Goal: Task Accomplishment & Management: Use online tool/utility

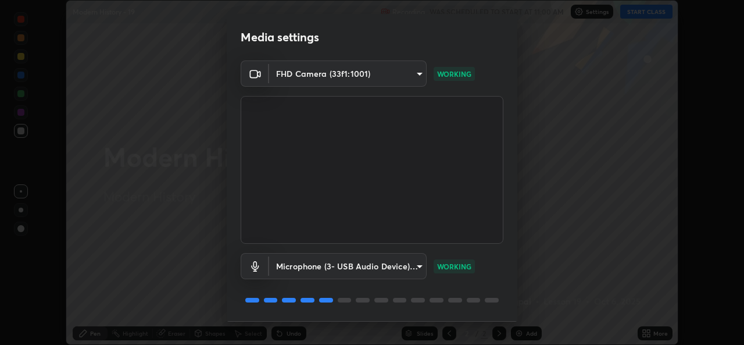
scroll to position [36, 0]
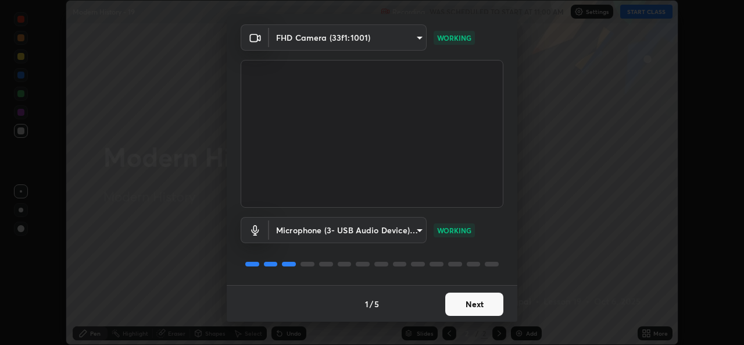
click at [474, 305] on button "Next" at bounding box center [474, 303] width 58 height 23
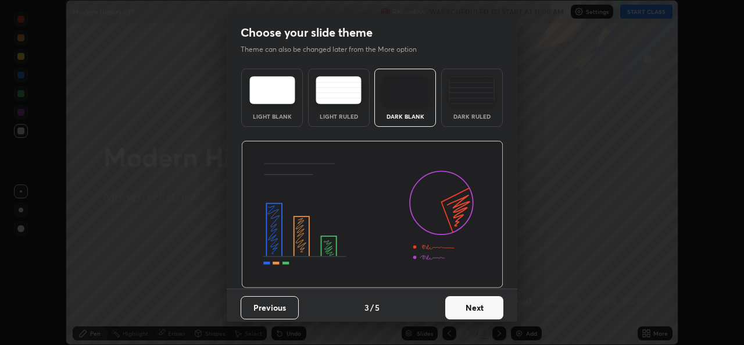
click at [476, 308] on button "Next" at bounding box center [474, 307] width 58 height 23
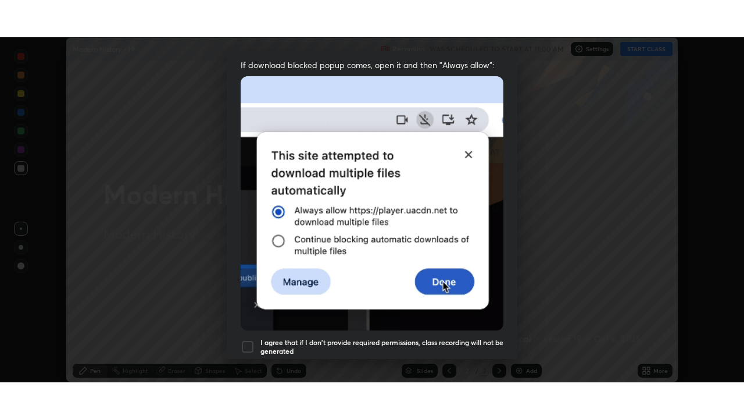
scroll to position [273, 0]
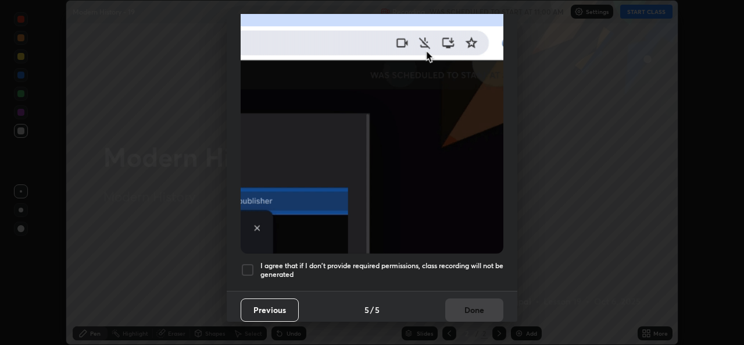
click at [386, 261] on h5 "I agree that if I don't provide required permissions, class recording will not …" at bounding box center [381, 270] width 243 height 18
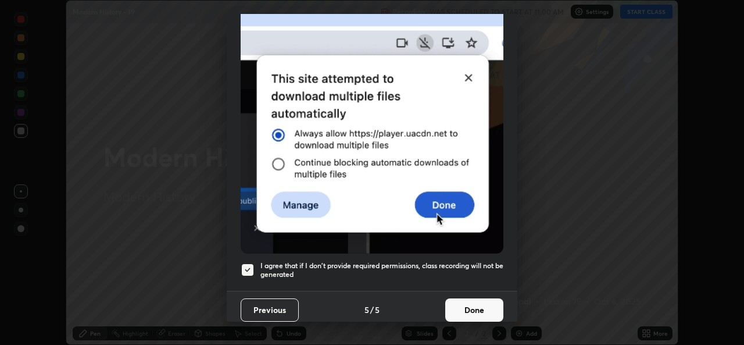
click at [459, 303] on button "Done" at bounding box center [474, 309] width 58 height 23
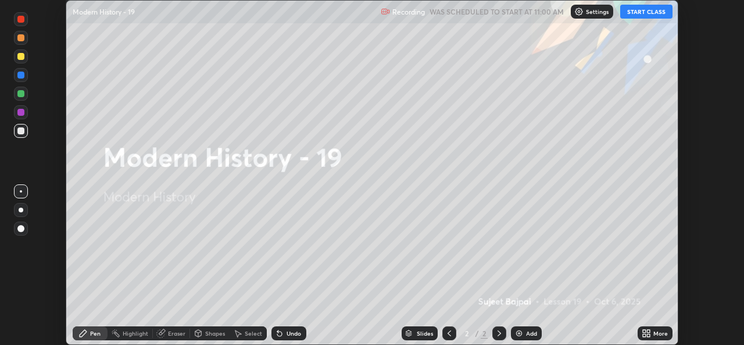
click at [651, 334] on icon at bounding box center [646, 332] width 9 height 9
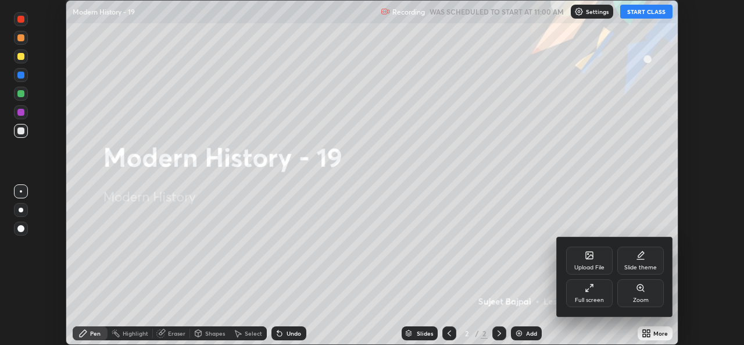
click at [596, 263] on div "Upload File" at bounding box center [589, 260] width 47 height 28
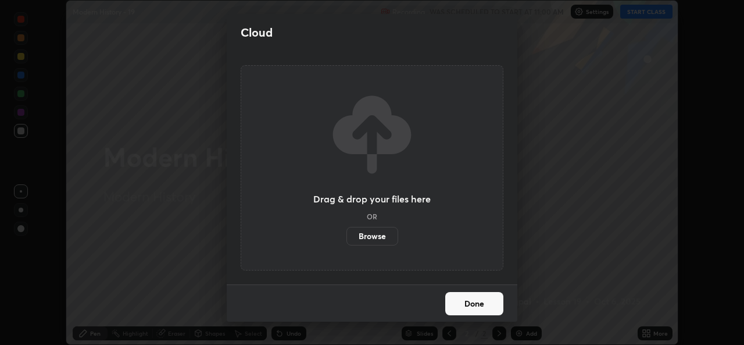
click at [391, 240] on label "Browse" at bounding box center [372, 236] width 52 height 19
click at [346, 240] on input "Browse" at bounding box center [346, 236] width 0 height 19
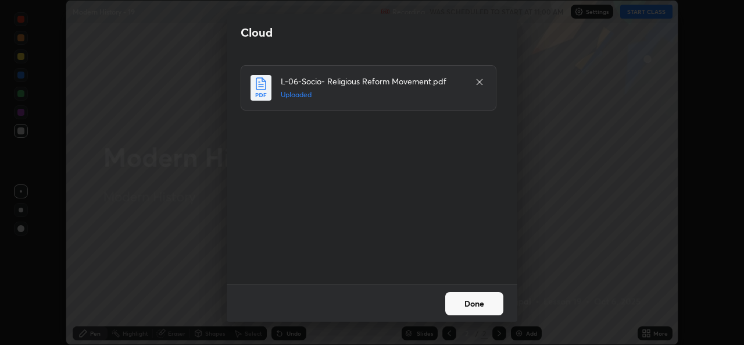
click at [476, 305] on button "Done" at bounding box center [474, 303] width 58 height 23
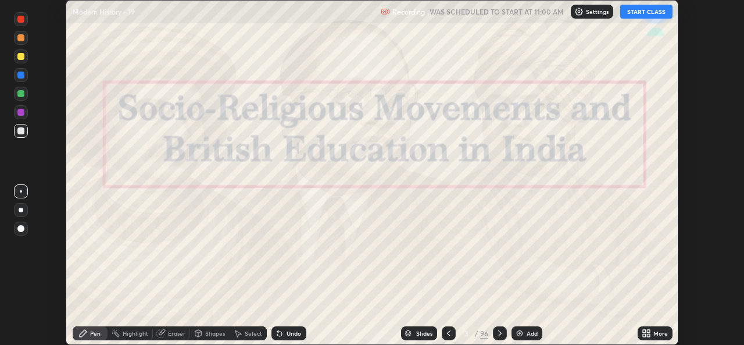
click at [450, 330] on icon at bounding box center [448, 333] width 3 height 6
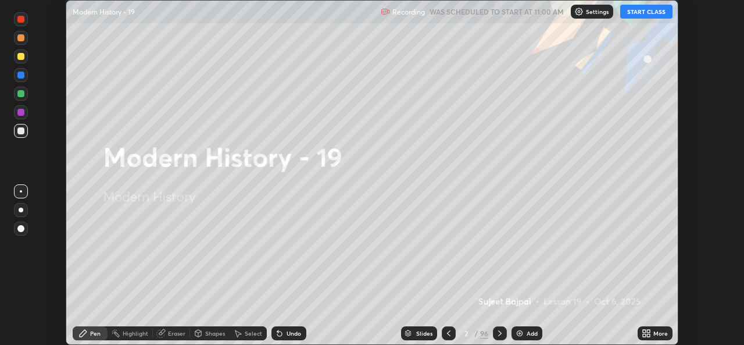
click at [647, 331] on icon at bounding box center [648, 331] width 3 height 3
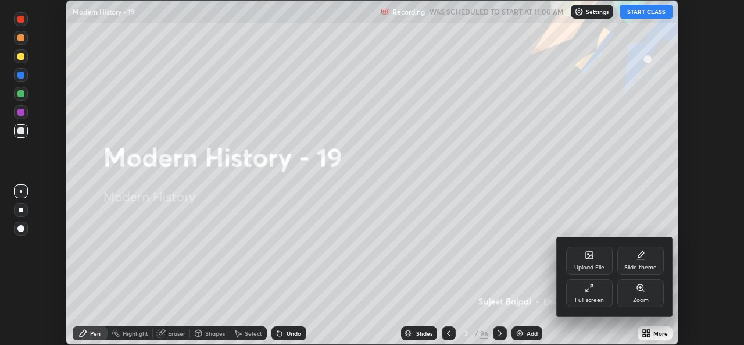
click at [593, 294] on div "Full screen" at bounding box center [589, 293] width 47 height 28
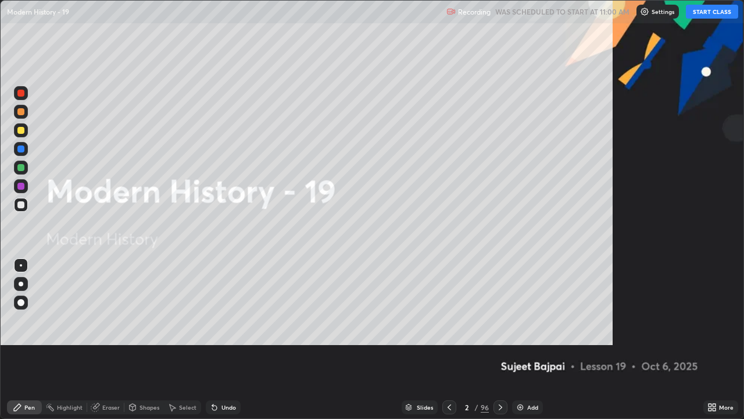
scroll to position [419, 744]
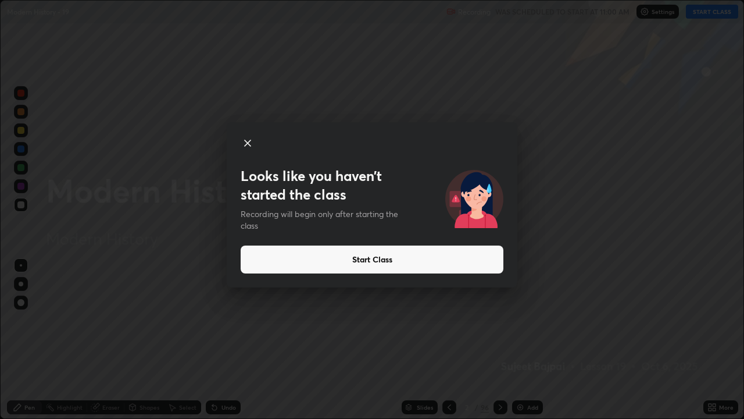
click at [385, 261] on button "Start Class" at bounding box center [372, 259] width 263 height 28
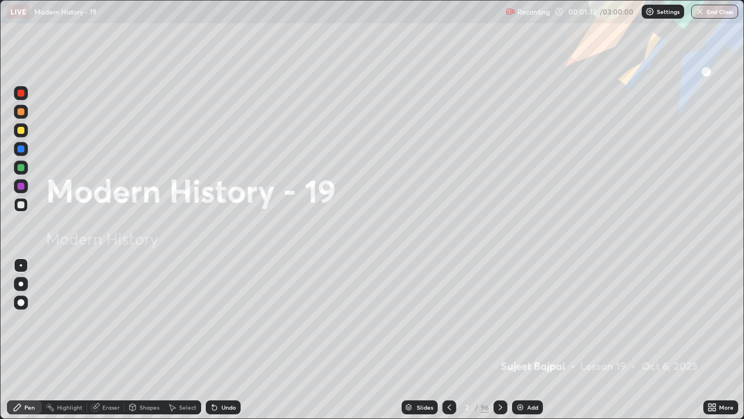
click at [421, 344] on div "Slides" at bounding box center [425, 407] width 16 height 6
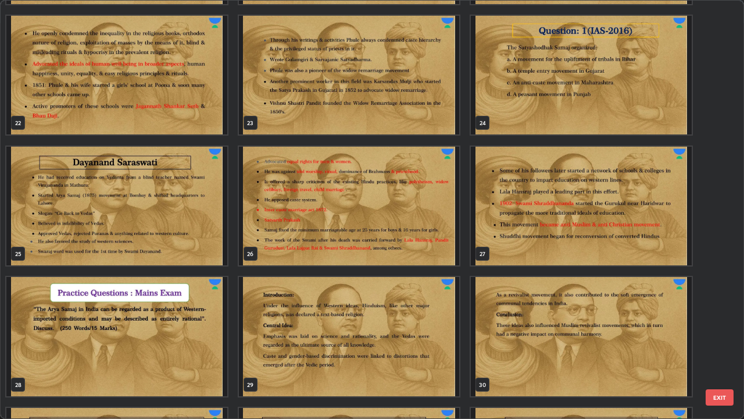
scroll to position [924, 0]
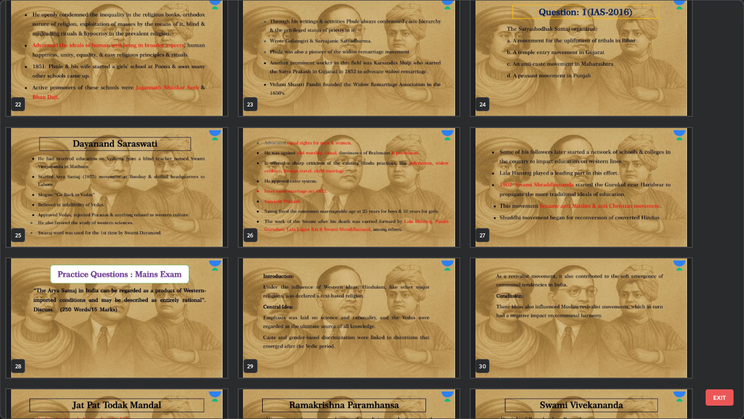
click at [188, 201] on img "grid" at bounding box center [116, 187] width 221 height 119
click at [191, 199] on img "grid" at bounding box center [116, 187] width 221 height 119
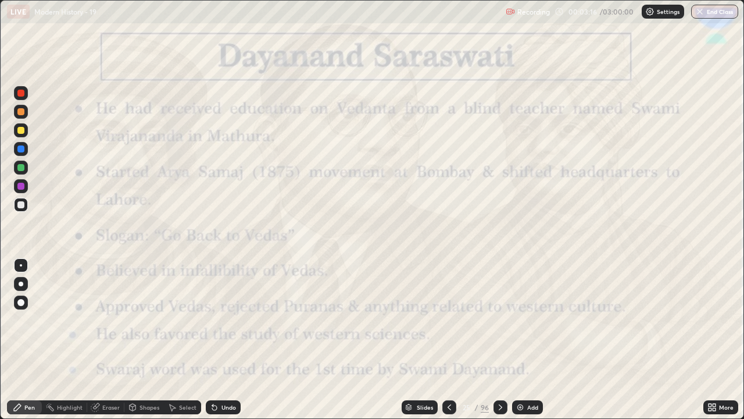
click at [528, 344] on div "Add" at bounding box center [527, 407] width 31 height 14
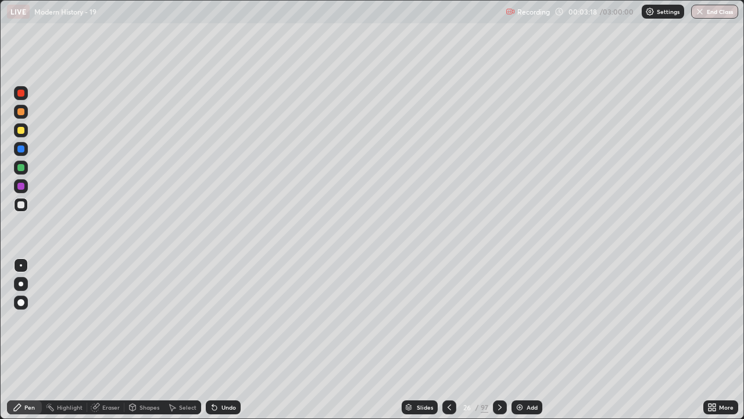
click at [26, 207] on div at bounding box center [21, 205] width 14 height 14
click at [498, 344] on icon at bounding box center [499, 406] width 9 height 9
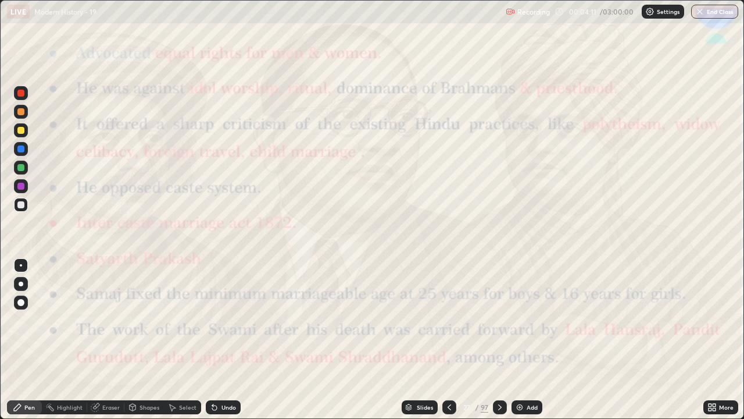
click at [449, 344] on icon at bounding box center [449, 406] width 9 height 9
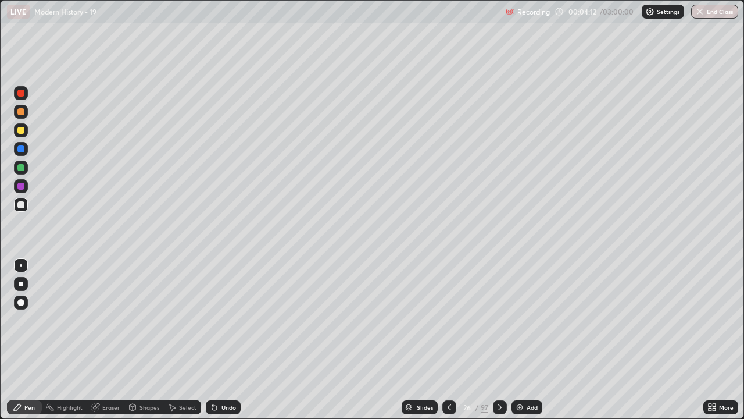
click at [523, 344] on img at bounding box center [519, 406] width 9 height 9
click at [522, 344] on img at bounding box center [520, 406] width 9 height 9
click at [446, 344] on icon at bounding box center [446, 406] width 9 height 9
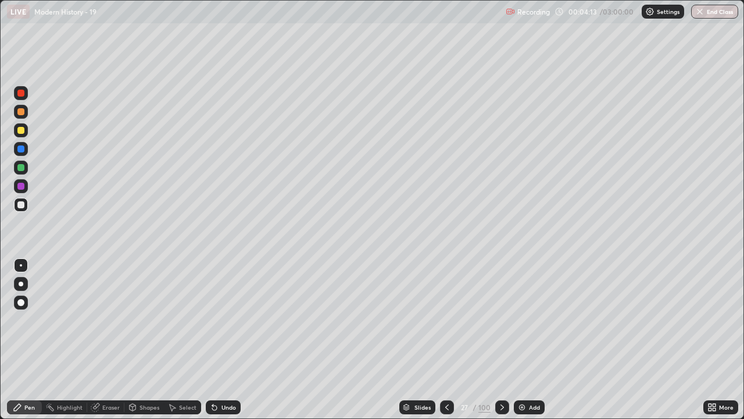
click at [445, 344] on icon at bounding box center [446, 406] width 9 height 9
click at [501, 344] on div at bounding box center [502, 407] width 14 height 14
click at [226, 344] on div "Undo" at bounding box center [228, 407] width 15 height 6
click at [223, 344] on div "Undo" at bounding box center [228, 407] width 15 height 6
click at [221, 344] on div "Undo" at bounding box center [223, 407] width 35 height 14
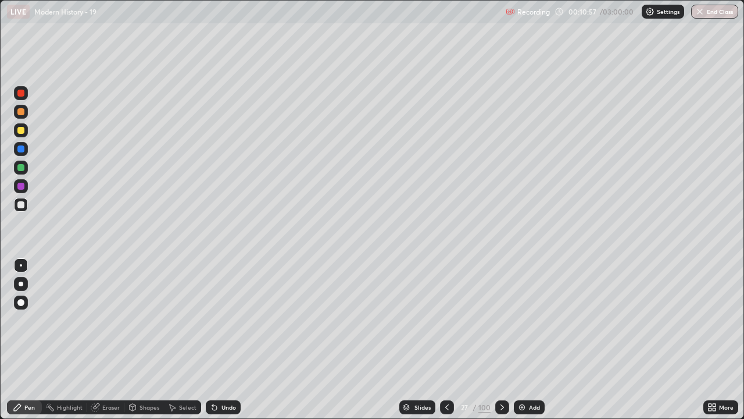
click at [501, 344] on icon at bounding box center [502, 406] width 9 height 9
click at [230, 344] on div "Undo" at bounding box center [228, 407] width 15 height 6
click at [501, 344] on icon at bounding box center [502, 406] width 9 height 9
click at [221, 344] on div "Undo" at bounding box center [228, 407] width 15 height 6
click at [501, 344] on icon at bounding box center [502, 406] width 9 height 9
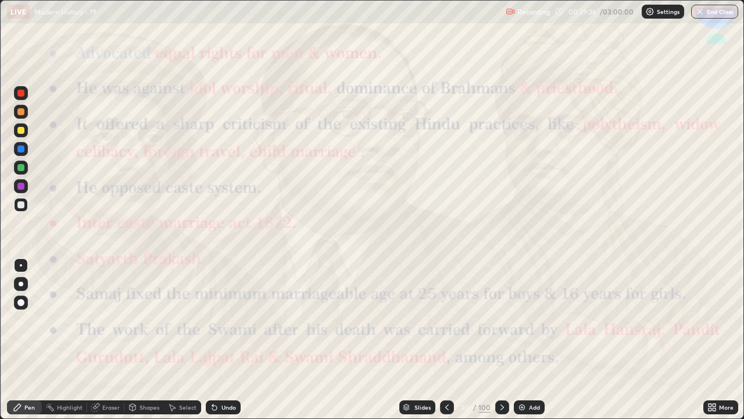
click at [501, 344] on icon at bounding box center [502, 406] width 9 height 9
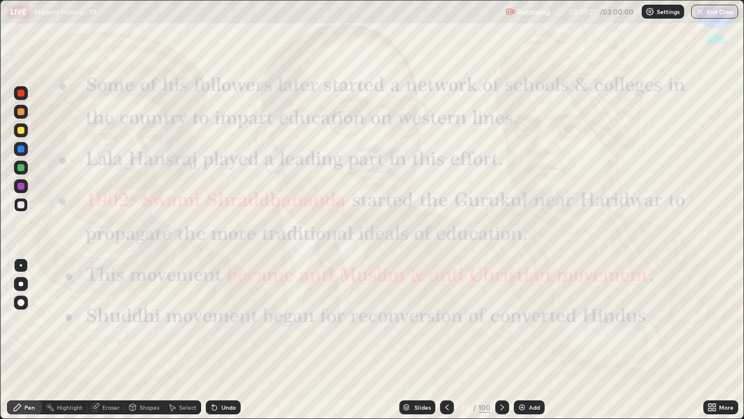
click at [496, 344] on div at bounding box center [502, 406] width 14 height 23
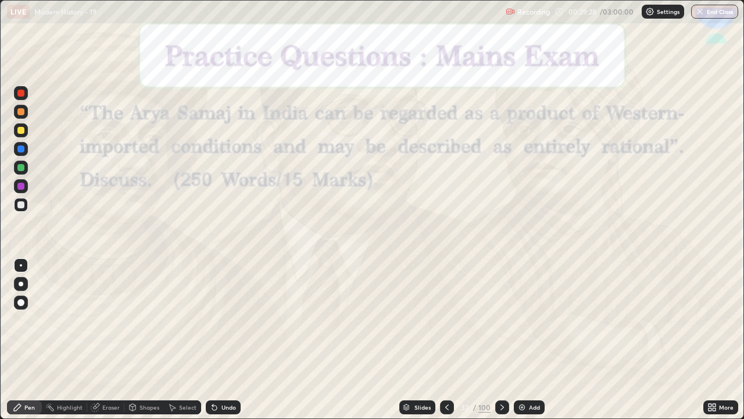
click at [440, 344] on div at bounding box center [447, 407] width 14 height 14
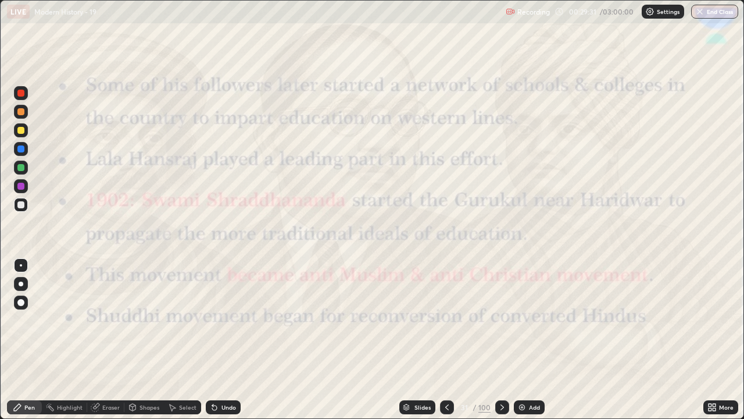
click at [501, 344] on icon at bounding box center [502, 406] width 9 height 9
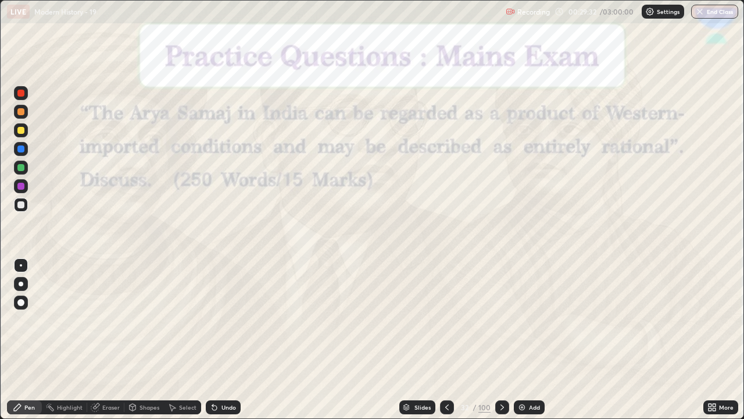
click at [442, 344] on icon at bounding box center [446, 406] width 9 height 9
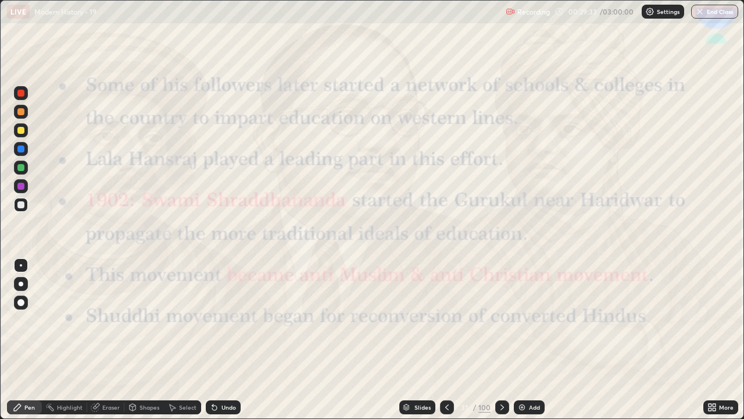
click at [523, 344] on img at bounding box center [521, 406] width 9 height 9
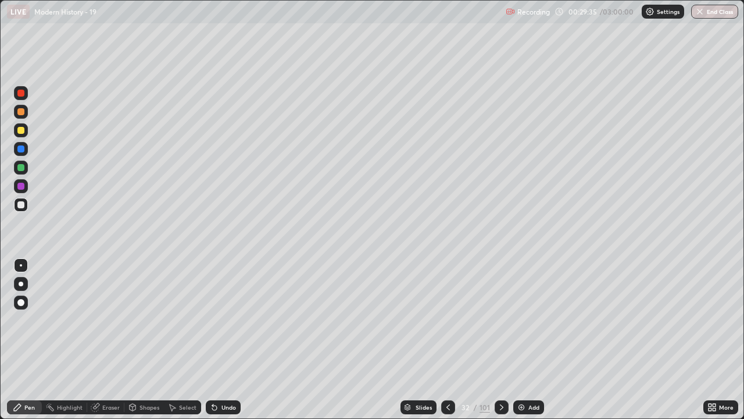
click at [21, 131] on div at bounding box center [20, 130] width 7 height 7
click at [500, 344] on icon at bounding box center [501, 407] width 3 height 6
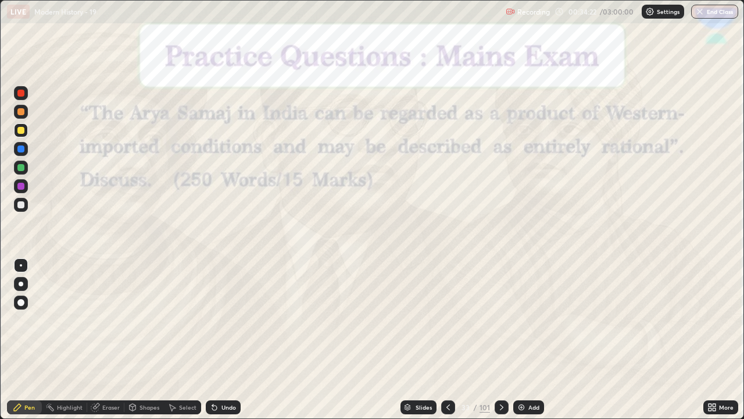
click at [447, 344] on icon at bounding box center [448, 406] width 9 height 9
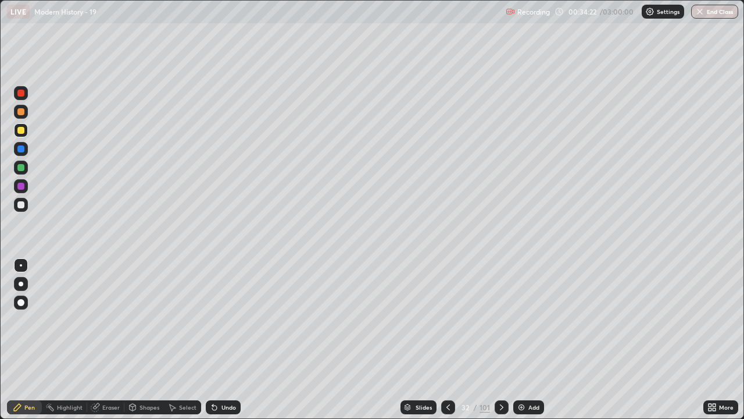
click at [528, 344] on div "Add" at bounding box center [533, 407] width 11 height 6
click at [526, 344] on div "Add" at bounding box center [528, 407] width 31 height 14
click at [526, 344] on div "Add" at bounding box center [529, 407] width 31 height 14
click at [524, 344] on img at bounding box center [521, 406] width 9 height 9
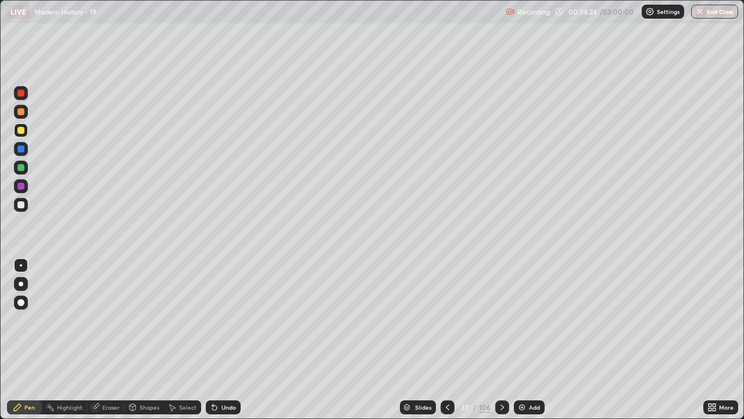
click at [445, 344] on icon at bounding box center [447, 406] width 9 height 9
click at [447, 344] on icon at bounding box center [447, 406] width 9 height 9
click at [448, 344] on icon at bounding box center [447, 406] width 9 height 9
click at [446, 344] on icon at bounding box center [447, 406] width 9 height 9
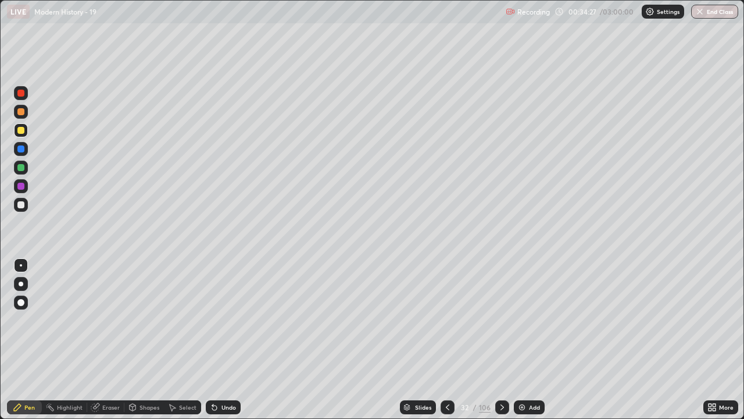
click at [501, 344] on icon at bounding box center [502, 407] width 3 height 6
click at [228, 344] on div "Undo" at bounding box center [223, 407] width 35 height 14
click at [227, 344] on div "Undo" at bounding box center [223, 407] width 35 height 14
click at [224, 344] on div "Undo" at bounding box center [223, 407] width 35 height 14
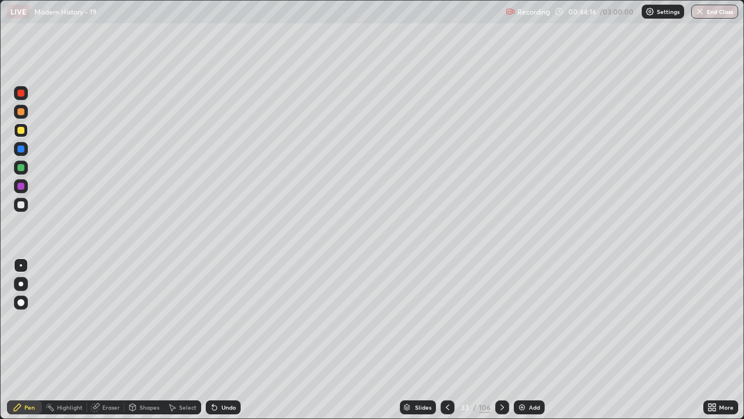
click at [227, 344] on div "Undo" at bounding box center [228, 407] width 15 height 6
click at [231, 344] on div "Undo" at bounding box center [228, 407] width 15 height 6
click at [224, 344] on div "Undo" at bounding box center [228, 407] width 15 height 6
click at [499, 344] on icon at bounding box center [502, 406] width 9 height 9
click at [234, 344] on div "Undo" at bounding box center [223, 407] width 35 height 14
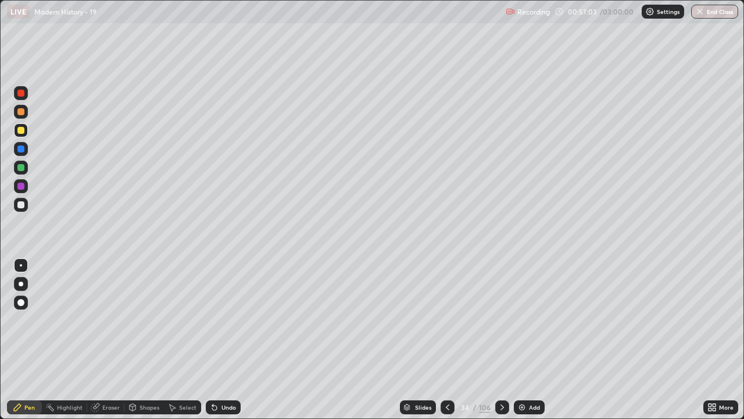
click at [223, 344] on div "Undo" at bounding box center [228, 407] width 15 height 6
click at [406, 344] on icon at bounding box center [407, 405] width 6 height 3
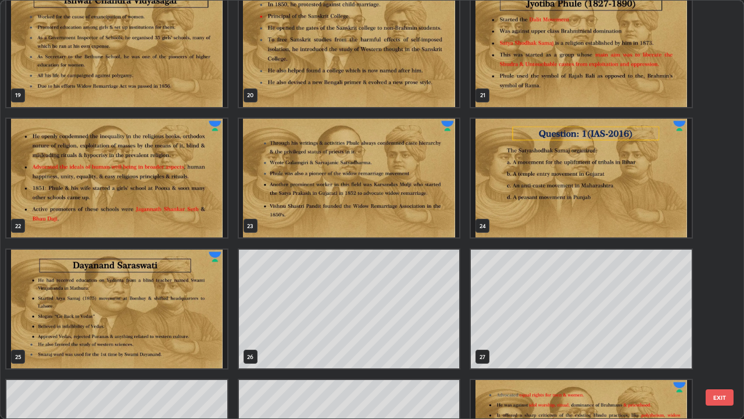
scroll to position [781, 0]
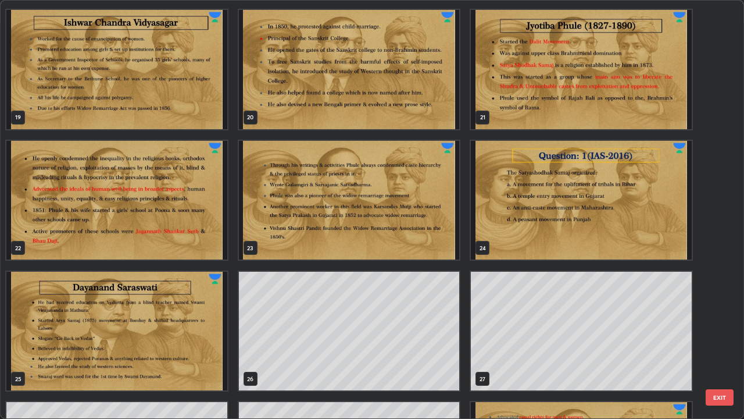
click at [536, 191] on img "grid" at bounding box center [581, 200] width 221 height 119
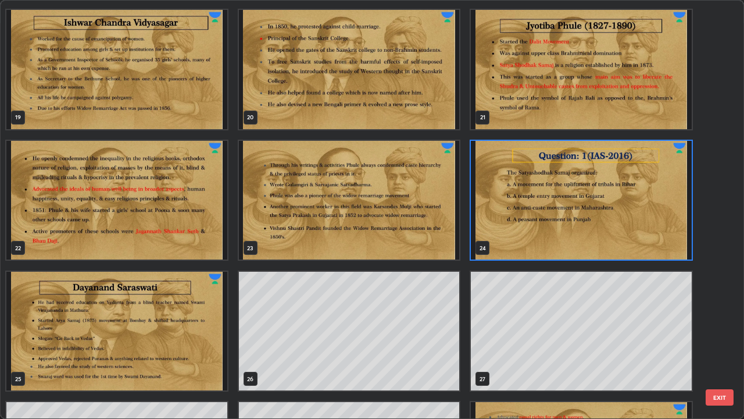
click at [530, 194] on img "grid" at bounding box center [581, 200] width 221 height 119
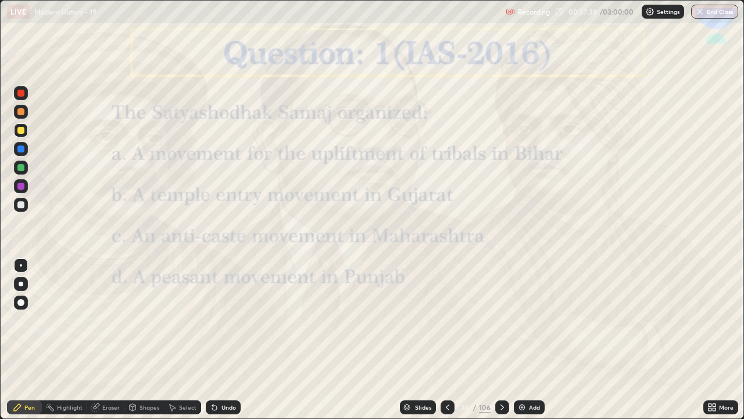
click at [22, 205] on div at bounding box center [20, 204] width 7 height 7
click at [422, 344] on div "Slides" at bounding box center [423, 407] width 16 height 6
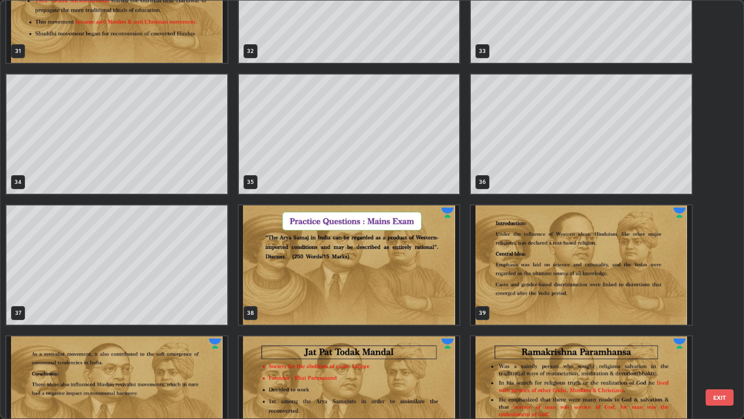
scroll to position [1399, 0]
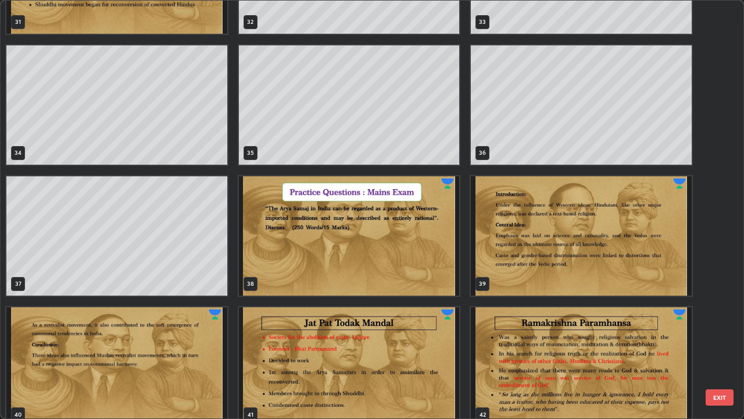
click at [421, 221] on img "grid" at bounding box center [349, 235] width 221 height 119
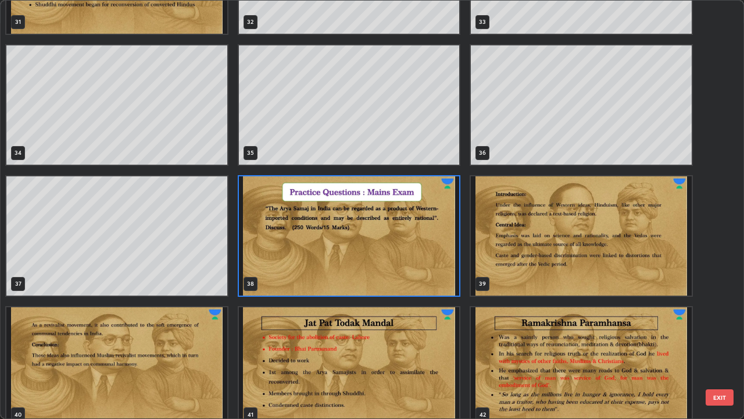
click at [423, 219] on img "grid" at bounding box center [349, 235] width 221 height 119
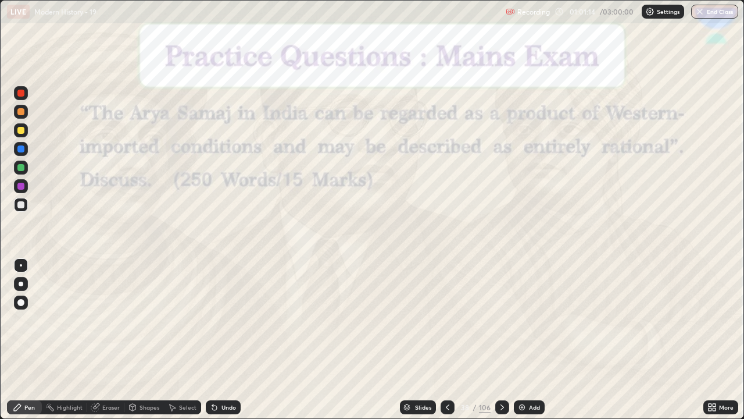
click at [501, 344] on icon at bounding box center [502, 406] width 9 height 9
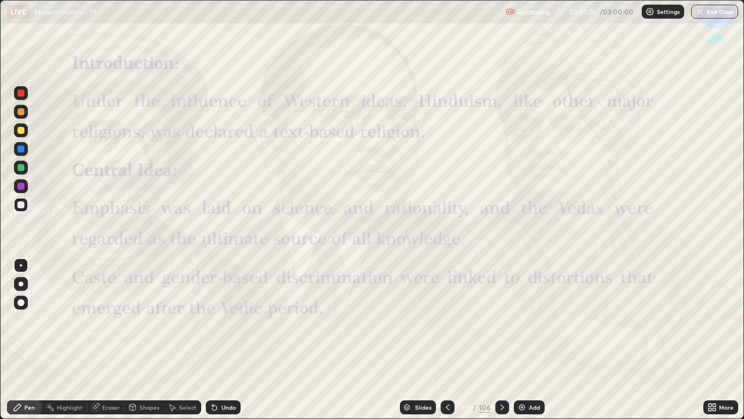
click at [501, 344] on icon at bounding box center [502, 407] width 3 height 6
click at [443, 344] on icon at bounding box center [447, 406] width 9 height 9
click at [445, 344] on icon at bounding box center [447, 406] width 9 height 9
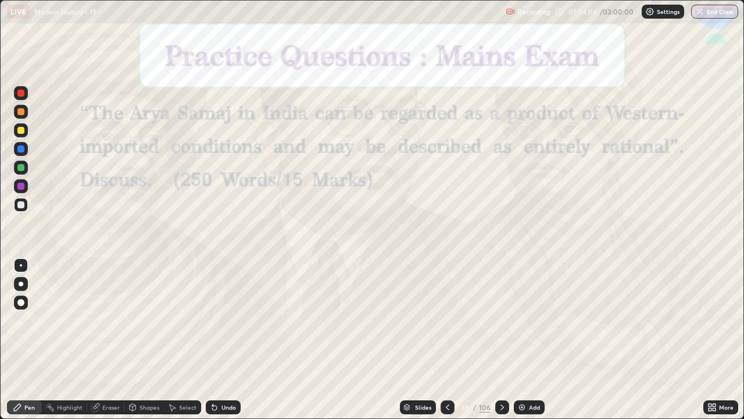
click at [501, 344] on icon at bounding box center [502, 406] width 9 height 9
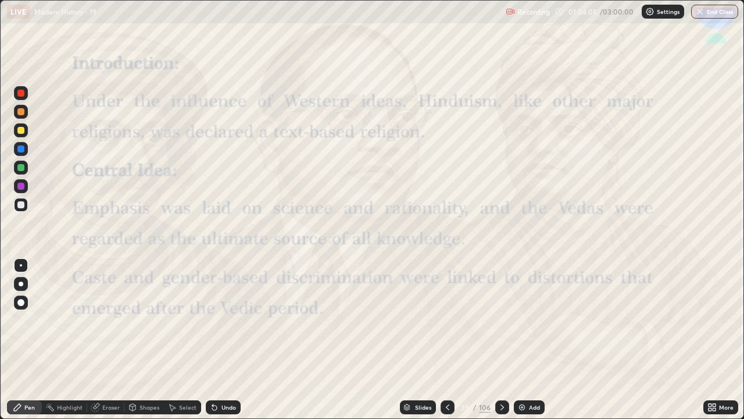
click at [499, 344] on icon at bounding box center [502, 406] width 9 height 9
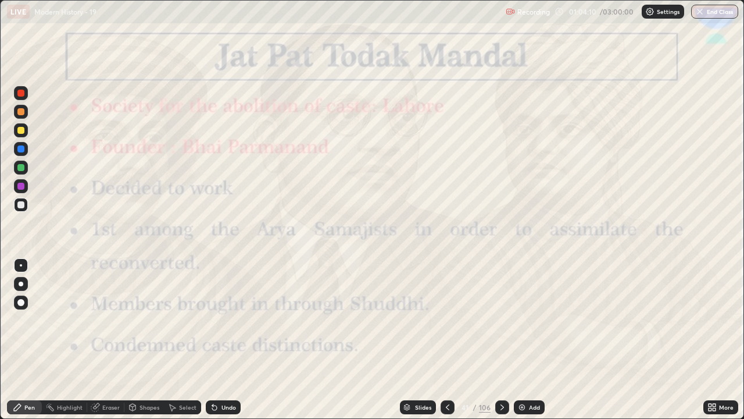
click at [446, 344] on icon at bounding box center [447, 406] width 9 height 9
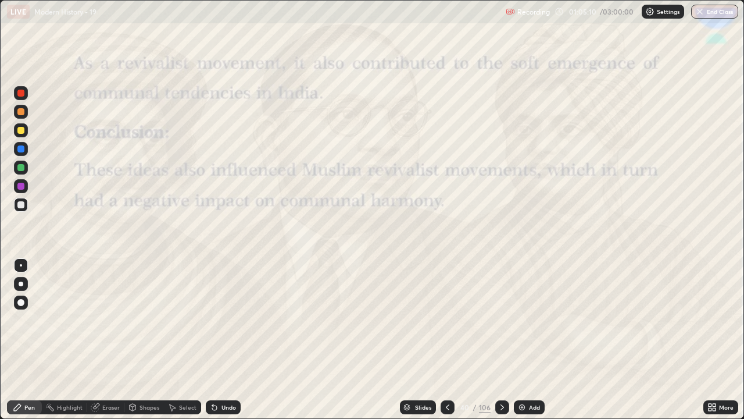
click at [527, 344] on div "Add" at bounding box center [529, 407] width 31 height 14
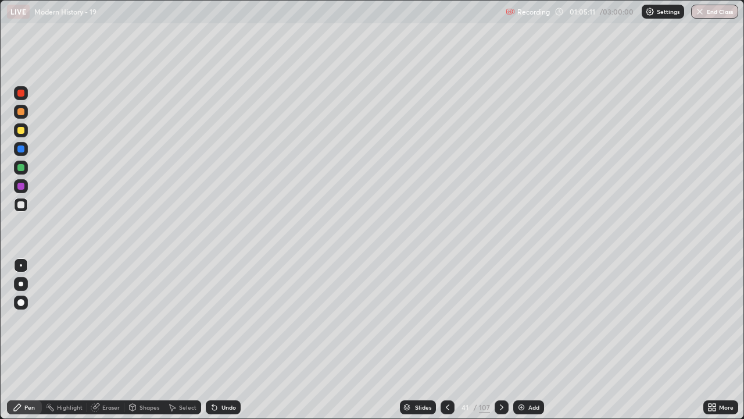
click at [529, 344] on div "Add" at bounding box center [533, 407] width 11 height 6
click at [530, 344] on div "Add" at bounding box center [533, 407] width 11 height 6
click at [531, 344] on div "Add" at bounding box center [534, 407] width 11 height 6
click at [450, 344] on icon at bounding box center [448, 406] width 9 height 9
click at [446, 344] on icon at bounding box center [448, 406] width 9 height 9
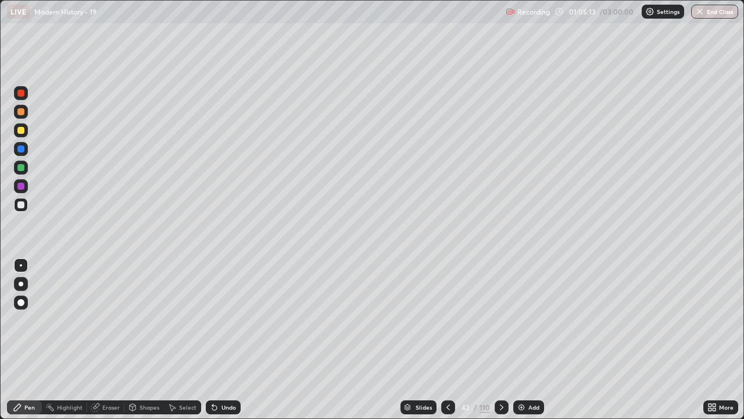
click at [449, 344] on icon at bounding box center [448, 406] width 9 height 9
click at [445, 344] on icon at bounding box center [448, 406] width 9 height 9
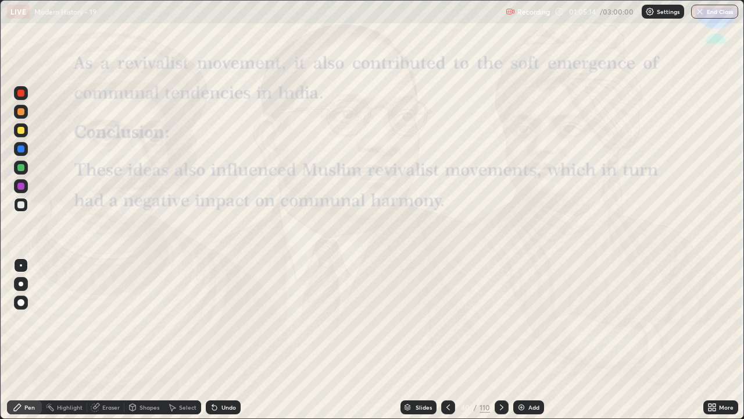
click at [502, 344] on icon at bounding box center [501, 406] width 9 height 9
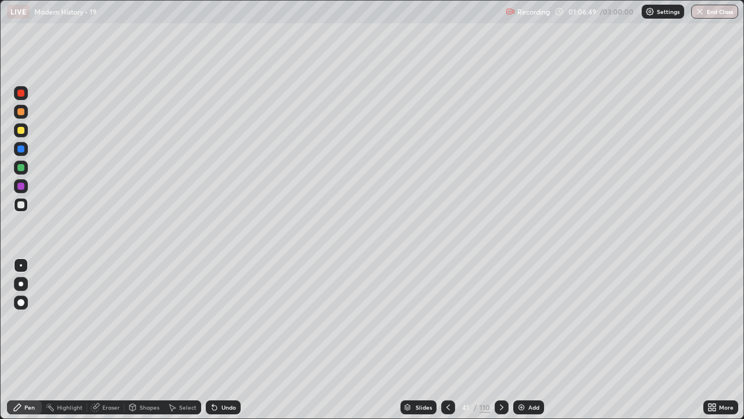
click at [448, 344] on icon at bounding box center [447, 407] width 3 height 6
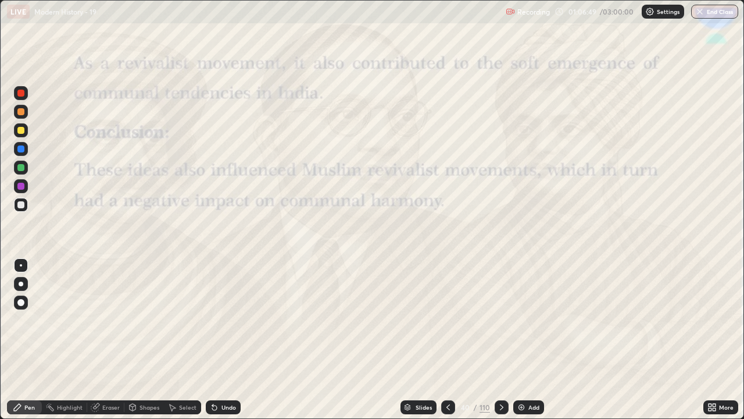
click at [446, 344] on icon at bounding box center [448, 406] width 9 height 9
click at [445, 344] on div at bounding box center [448, 407] width 14 height 14
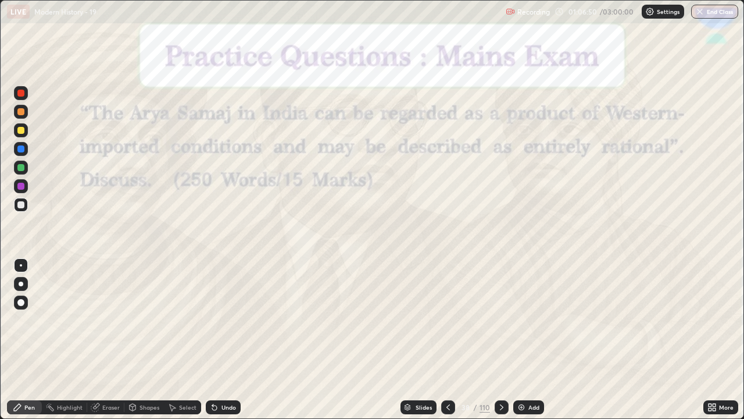
click at [499, 344] on div at bounding box center [502, 407] width 14 height 14
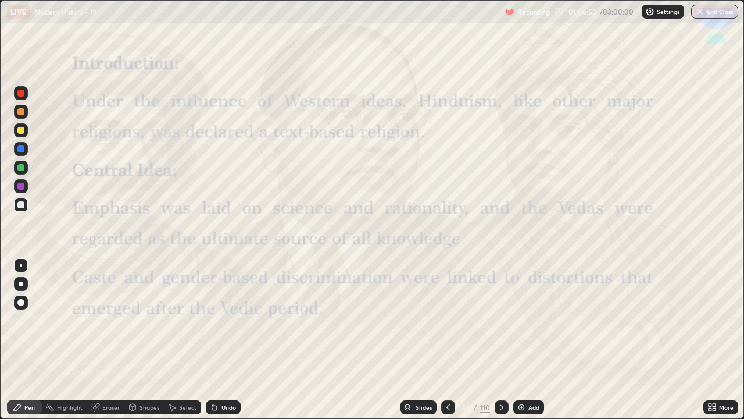
click at [500, 344] on icon at bounding box center [501, 406] width 9 height 9
click at [497, 344] on icon at bounding box center [501, 406] width 9 height 9
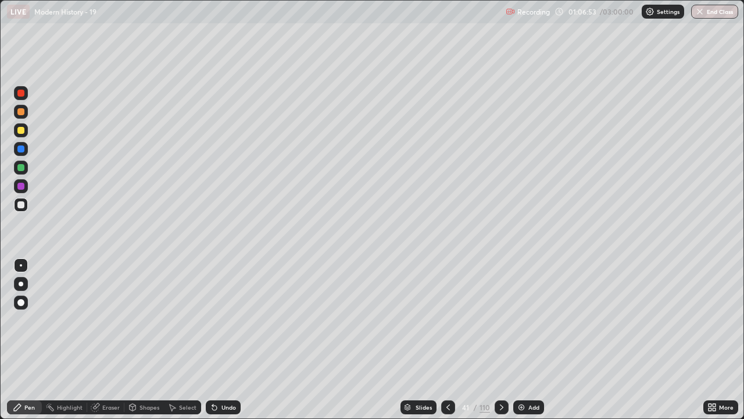
click at [220, 344] on div "Undo" at bounding box center [223, 407] width 35 height 14
click at [221, 344] on div "Undo" at bounding box center [228, 407] width 15 height 6
click at [498, 344] on icon at bounding box center [501, 406] width 9 height 9
click at [499, 344] on icon at bounding box center [501, 406] width 9 height 9
click at [231, 344] on div "Undo" at bounding box center [228, 407] width 15 height 6
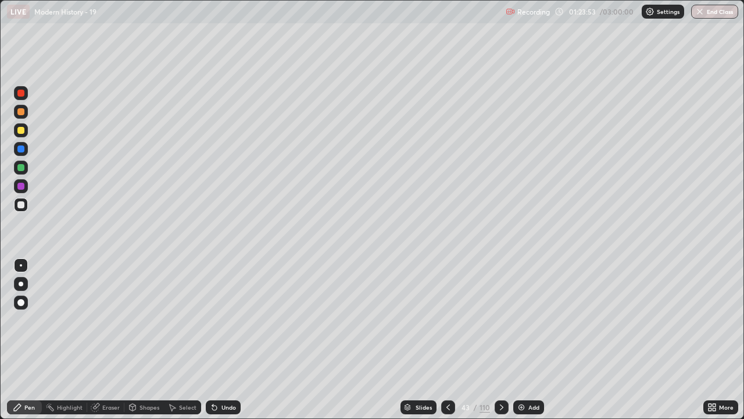
click at [232, 344] on div "Undo" at bounding box center [228, 407] width 15 height 6
click at [233, 344] on div "Undo" at bounding box center [223, 407] width 35 height 14
click at [236, 344] on div "Undo" at bounding box center [223, 407] width 35 height 14
click at [500, 344] on icon at bounding box center [501, 407] width 3 height 6
click at [224, 344] on div "Undo" at bounding box center [221, 406] width 40 height 23
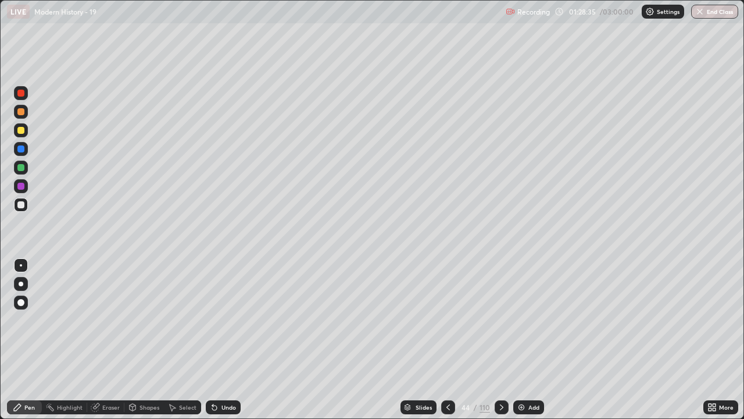
click at [223, 344] on div "Undo" at bounding box center [223, 407] width 35 height 14
click at [228, 344] on div "Undo" at bounding box center [228, 407] width 15 height 6
click at [226, 344] on div "Undo" at bounding box center [228, 407] width 15 height 6
click at [500, 344] on icon at bounding box center [501, 406] width 9 height 9
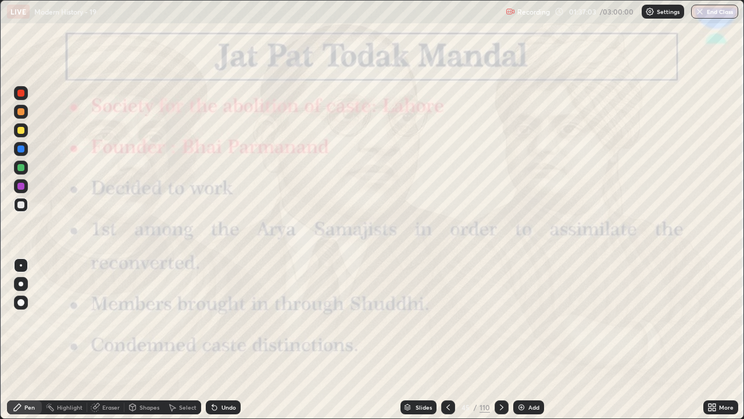
click at [447, 344] on icon at bounding box center [448, 406] width 9 height 9
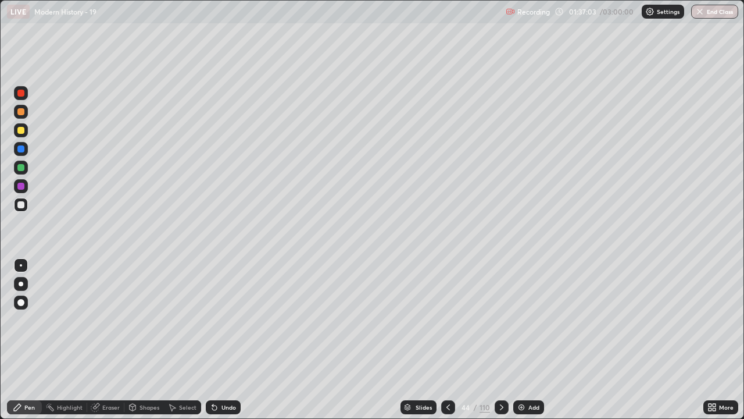
click at [524, 344] on img at bounding box center [521, 406] width 9 height 9
click at [524, 344] on div "Add" at bounding box center [527, 407] width 31 height 14
click at [525, 344] on div "Add" at bounding box center [528, 407] width 31 height 14
click at [445, 344] on icon at bounding box center [448, 406] width 9 height 9
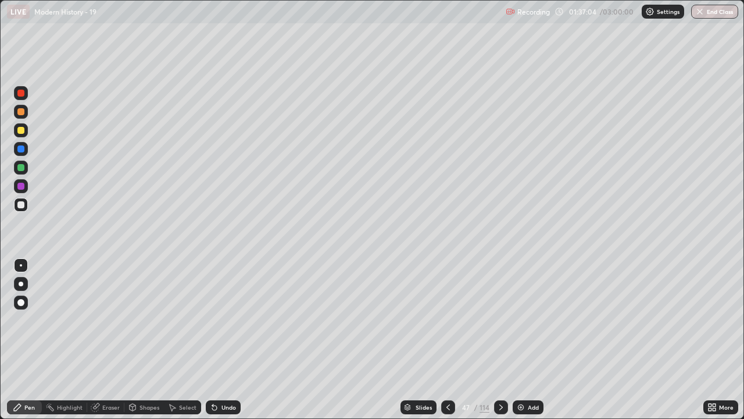
click at [448, 344] on icon at bounding box center [448, 406] width 9 height 9
click at [447, 344] on icon at bounding box center [448, 406] width 9 height 9
click at [446, 344] on icon at bounding box center [448, 406] width 9 height 9
click at [499, 344] on icon at bounding box center [500, 406] width 9 height 9
click at [229, 344] on div "Undo" at bounding box center [223, 407] width 35 height 14
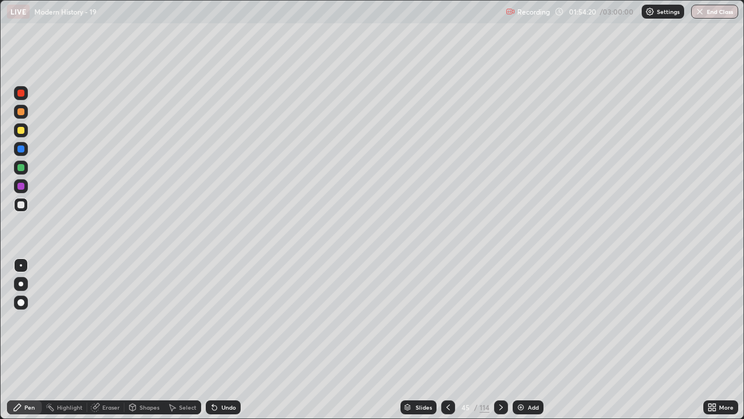
click at [231, 344] on div "Undo" at bounding box center [228, 407] width 15 height 6
click at [499, 344] on icon at bounding box center [500, 406] width 9 height 9
click at [416, 344] on div "Slides" at bounding box center [424, 407] width 16 height 6
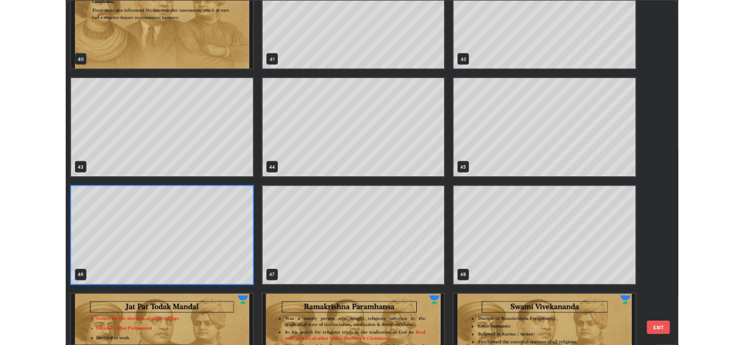
scroll to position [1736, 0]
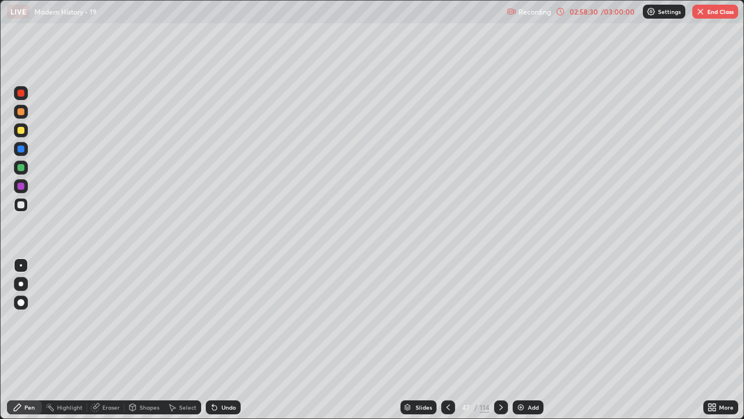
click at [610, 14] on div "/ 03:00:00" at bounding box center [618, 11] width 36 height 7
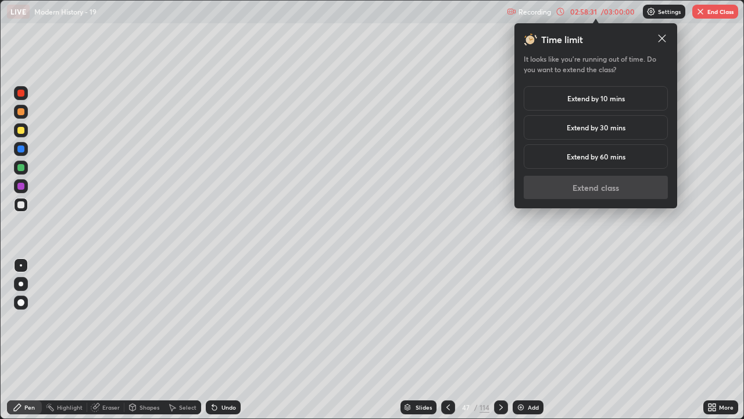
click at [620, 102] on h5 "Extend by 10 mins" at bounding box center [596, 98] width 58 height 10
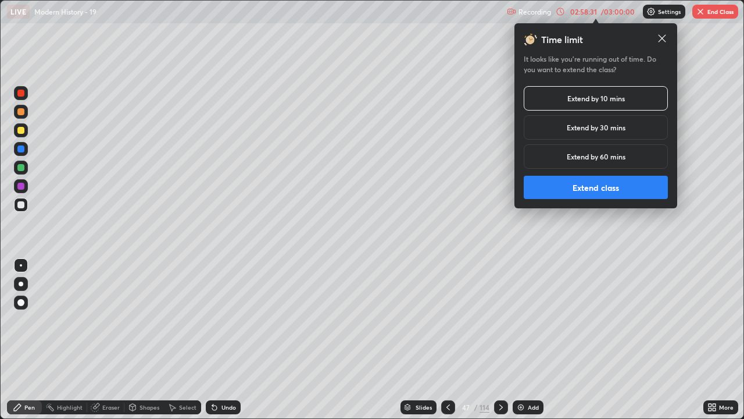
click at [612, 189] on button "Extend class" at bounding box center [596, 187] width 144 height 23
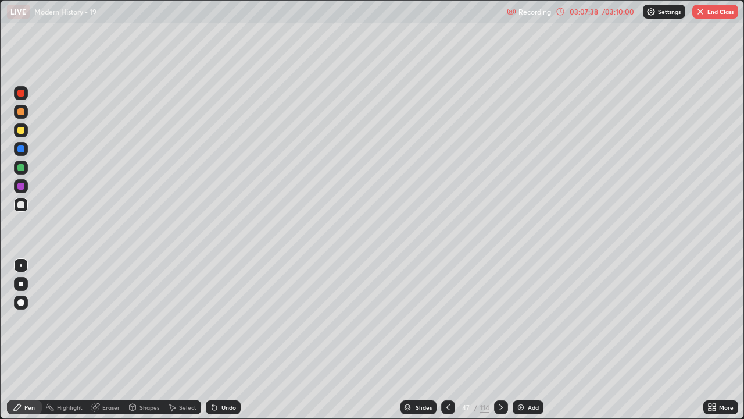
click at [714, 11] on button "End Class" at bounding box center [715, 12] width 46 height 14
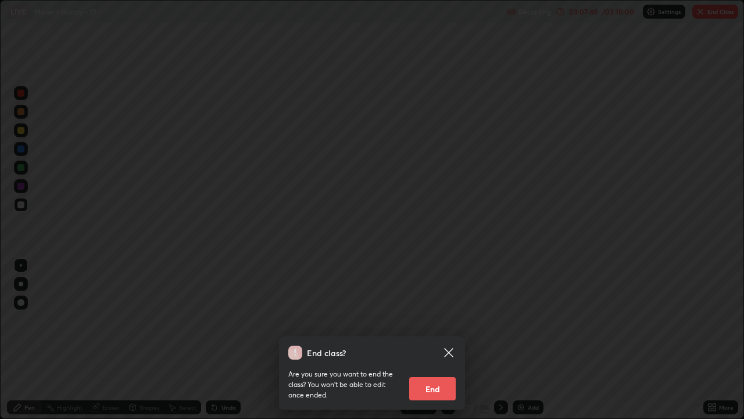
click at [434, 344] on button "End" at bounding box center [432, 388] width 47 height 23
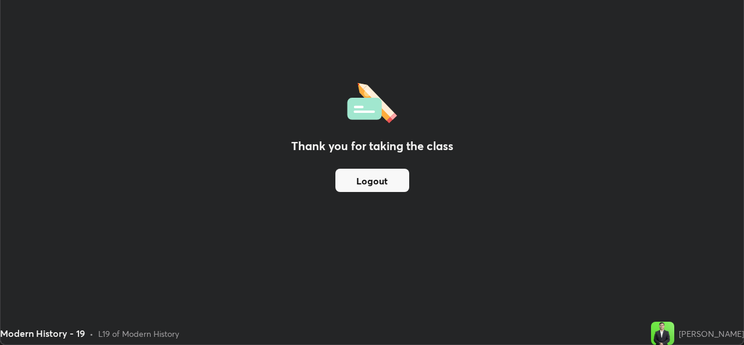
scroll to position [57787, 57388]
